Goal: Obtain resource: Obtain resource

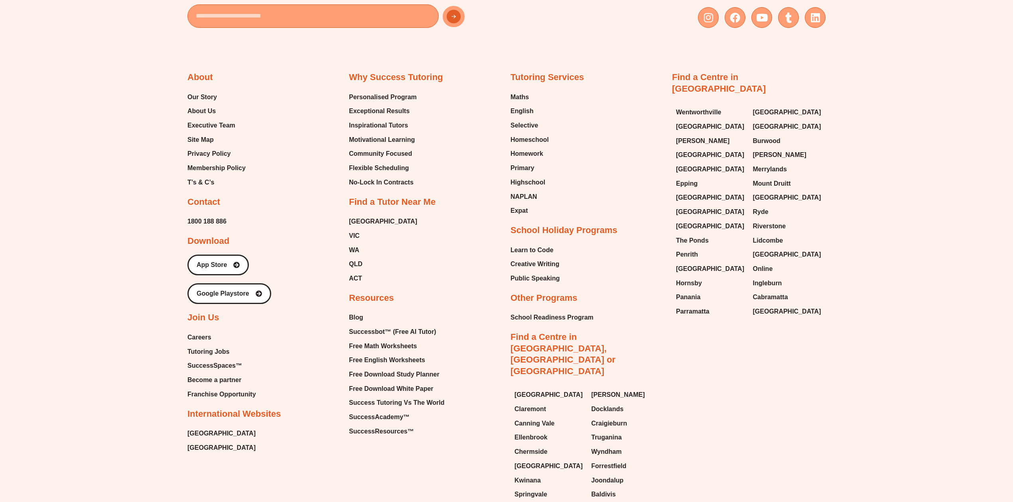
scroll to position [3825, 0]
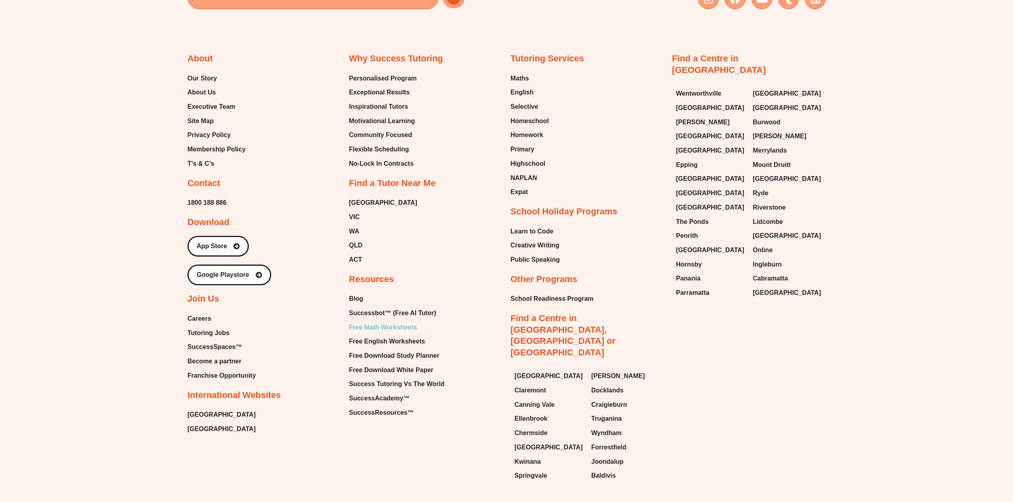
click at [386, 322] on span "Free Math Worksheets" at bounding box center [383, 328] width 68 height 12
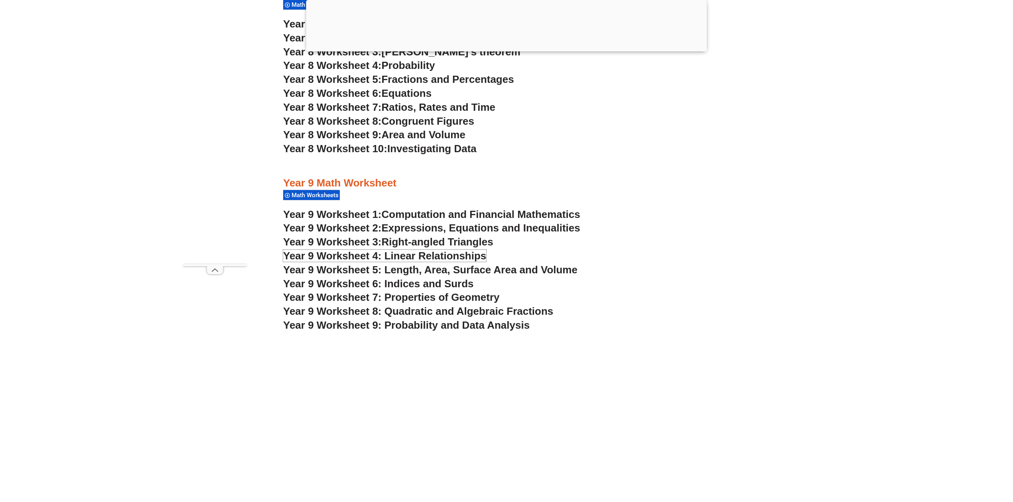
scroll to position [2425, 0]
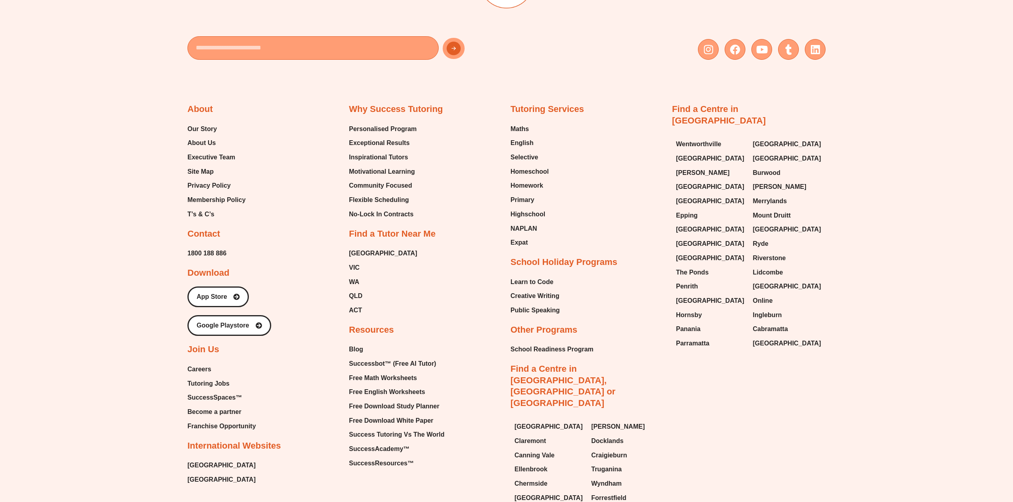
scroll to position [3852, 0]
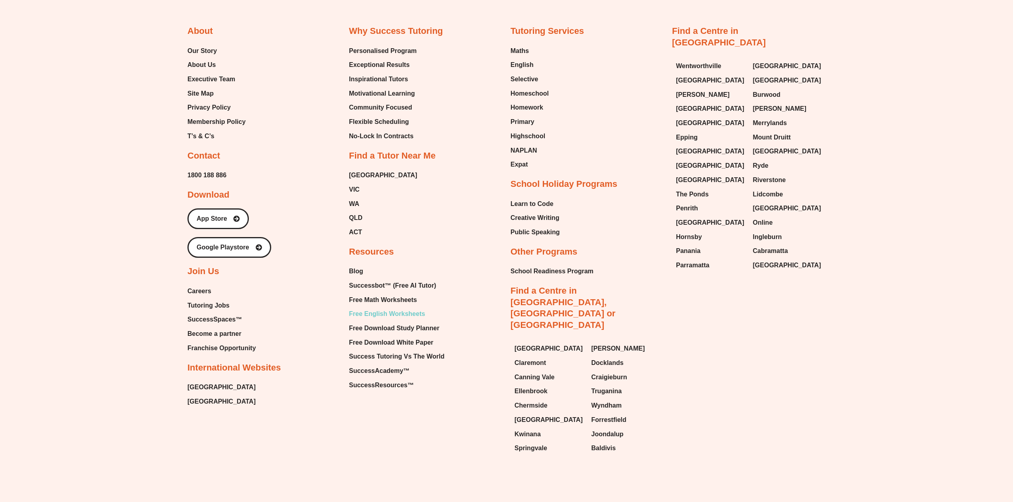
click at [390, 308] on span "Free English Worksheets" at bounding box center [387, 314] width 76 height 12
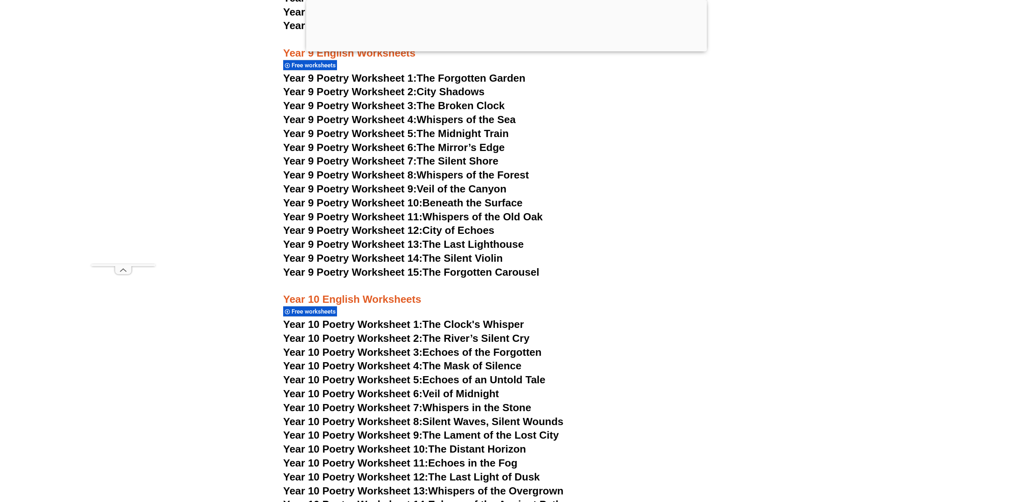
scroll to position [5551, 0]
